Goal: Transaction & Acquisition: Book appointment/travel/reservation

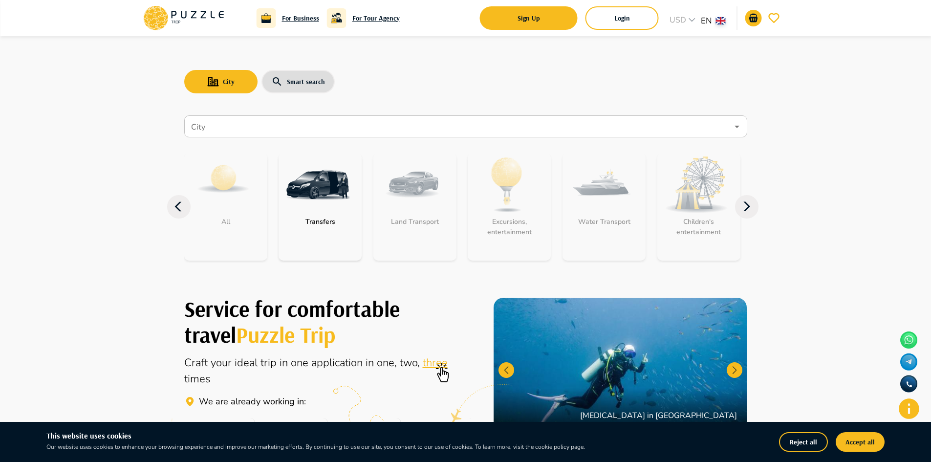
click at [349, 188] on img "category-get_transfer" at bounding box center [318, 185] width 64 height 64
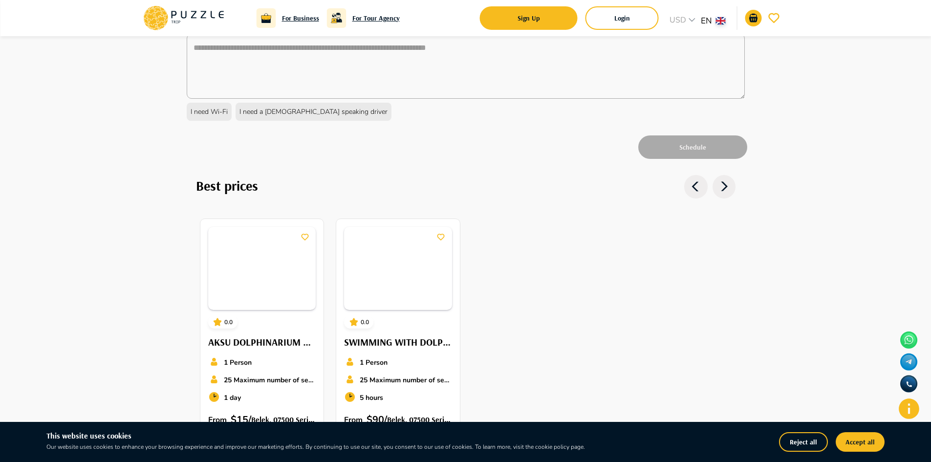
scroll to position [538, 0]
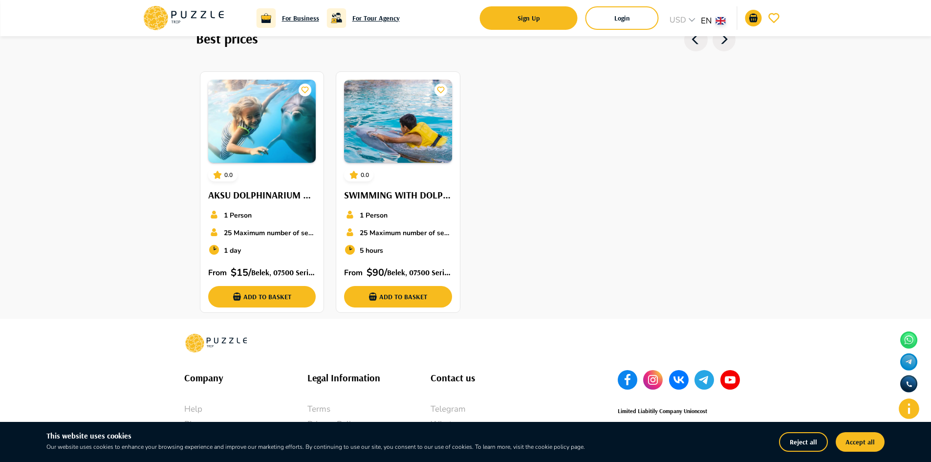
type textarea "*"
